Goal: Task Accomplishment & Management: Manage account settings

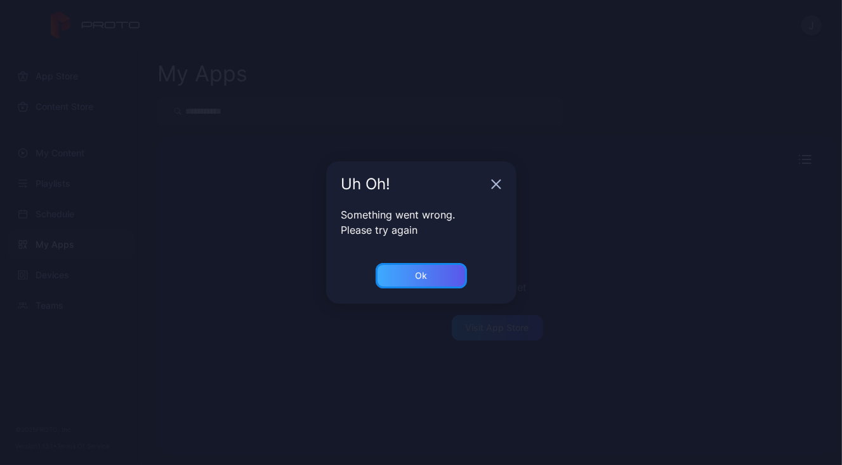
click at [419, 273] on div "Ok" at bounding box center [421, 275] width 12 height 10
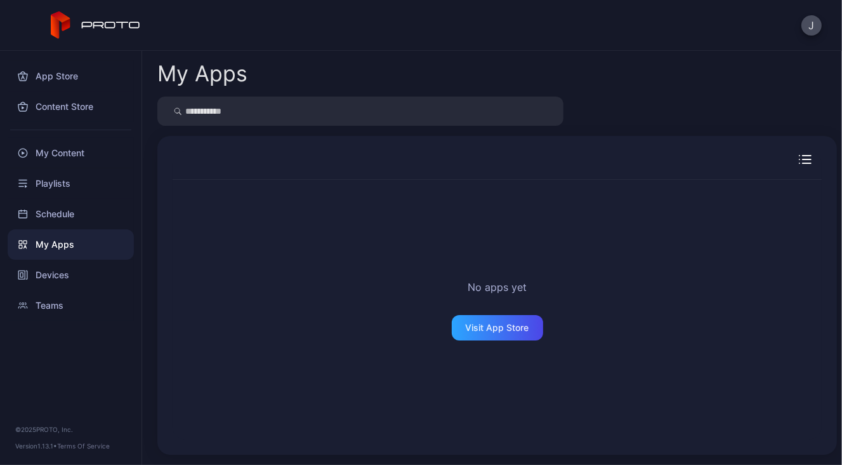
click at [88, 241] on div "My Apps" at bounding box center [71, 244] width 126 height 30
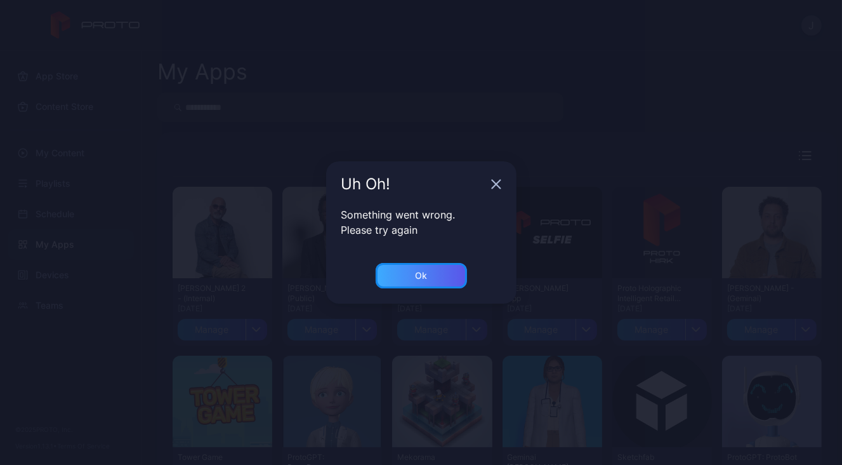
click at [434, 276] on div "Ok" at bounding box center [421, 275] width 91 height 25
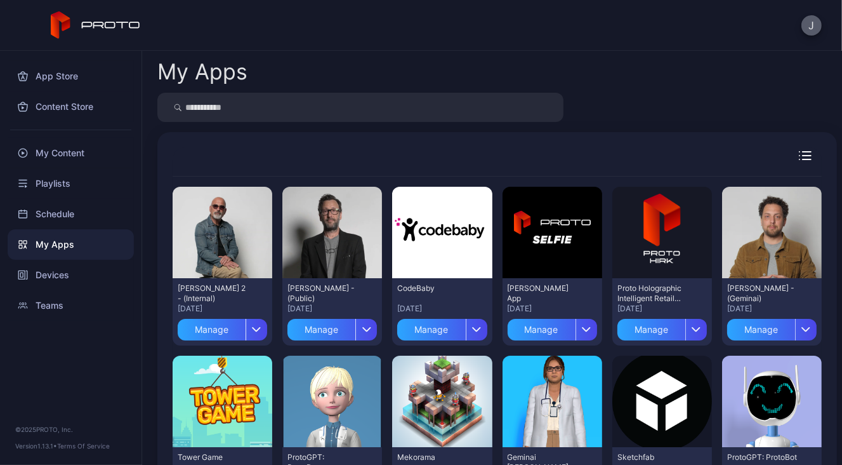
click at [802, 27] on button "J" at bounding box center [812, 25] width 20 height 20
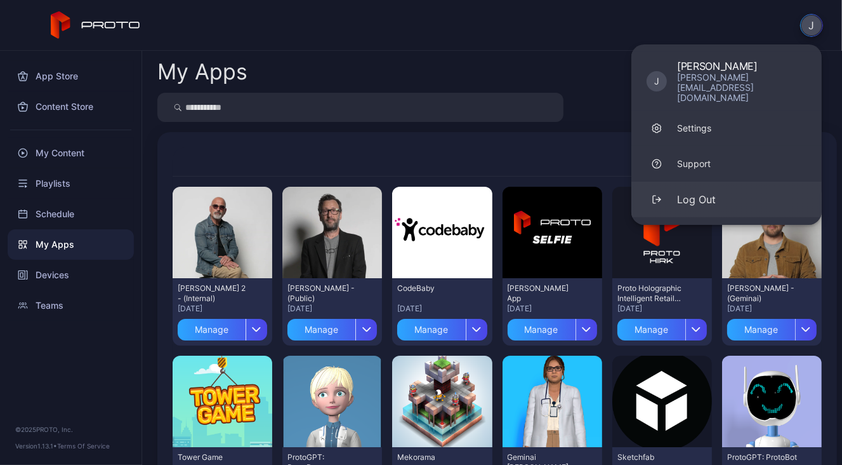
click at [707, 192] on div "Log Out" at bounding box center [696, 199] width 39 height 15
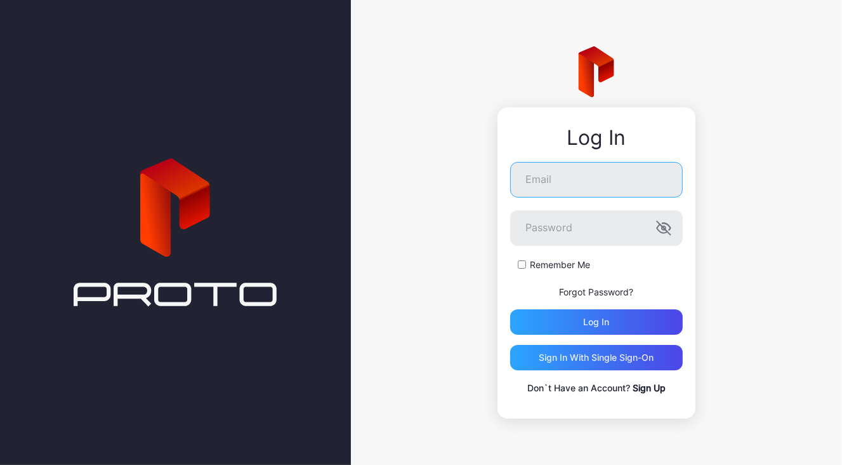
type input "**********"
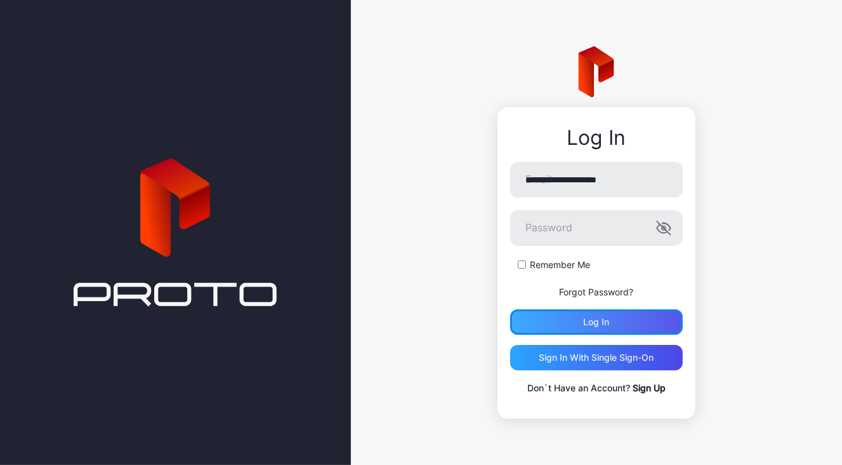
click at [609, 319] on div "Log in" at bounding box center [596, 322] width 26 height 10
